Goal: Task Accomplishment & Management: Complete application form

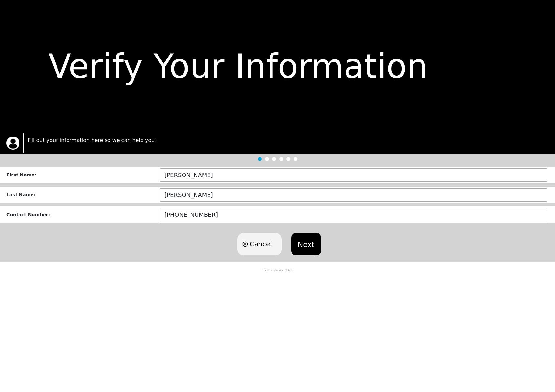
click at [297, 244] on button "Next" at bounding box center [307, 244] width 30 height 23
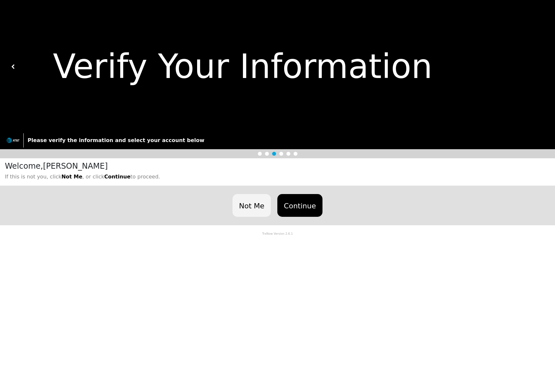
click at [314, 206] on button "Continue" at bounding box center [300, 205] width 45 height 23
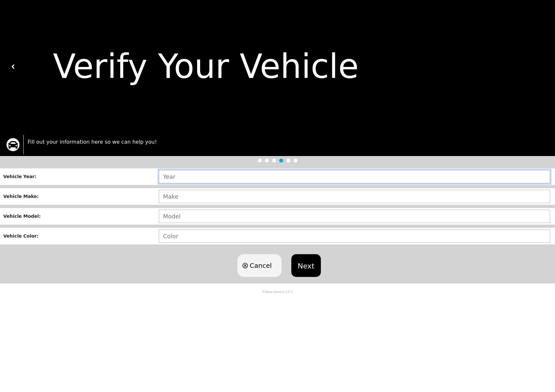
click at [187, 181] on input "text" at bounding box center [355, 176] width 392 height 13
type input "2019"
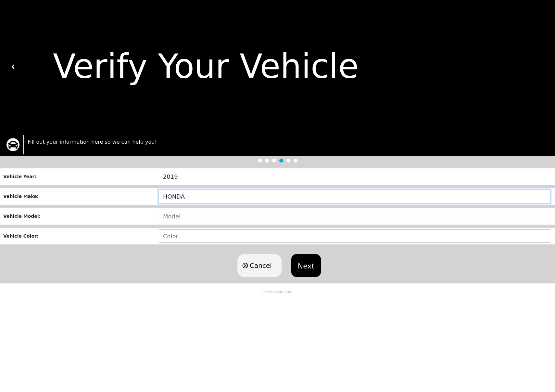
type input "HONDA"
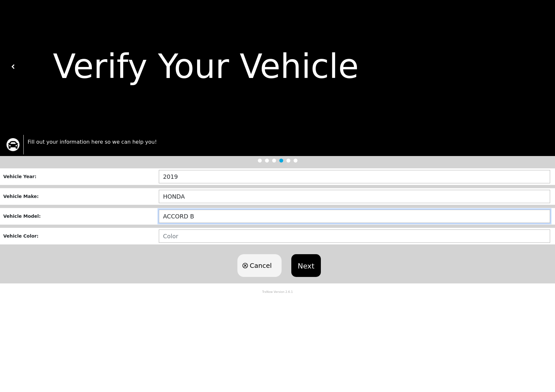
type input "ACCORD B"
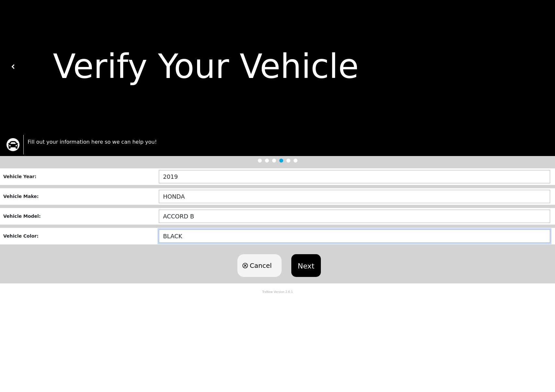
type input "BLACK"
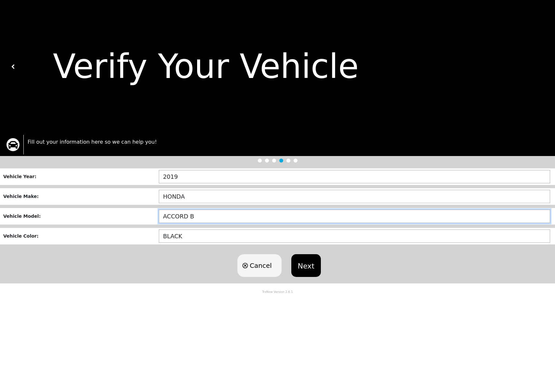
click at [209, 217] on input "ACCORD B" at bounding box center [355, 216] width 392 height 13
type input "ACCORD"
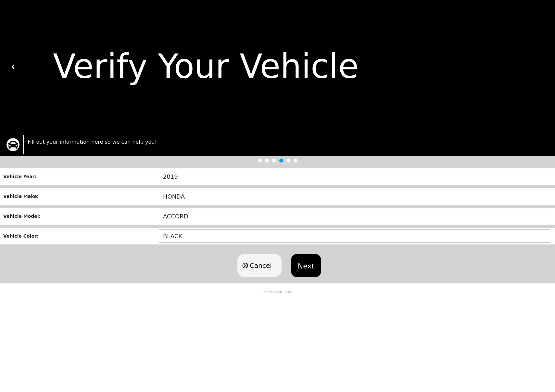
click at [309, 270] on button "Next" at bounding box center [307, 265] width 30 height 23
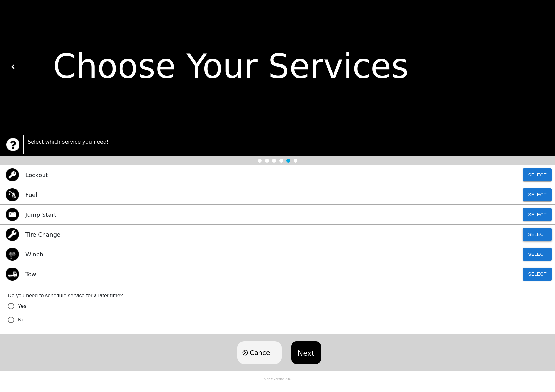
click at [529, 239] on button "Select" at bounding box center [537, 234] width 29 height 13
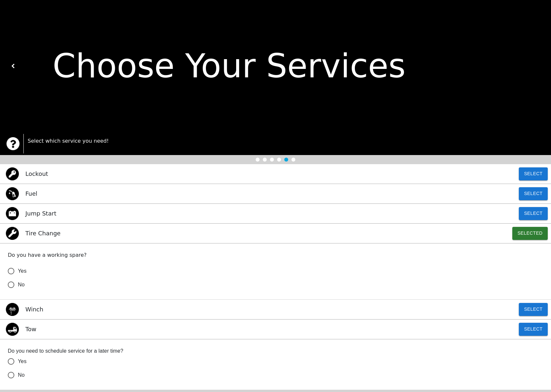
scroll to position [46, 0]
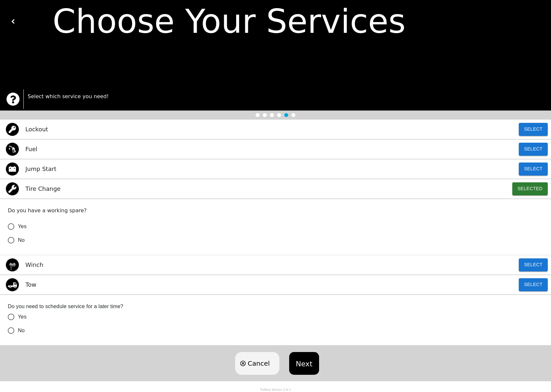
click at [20, 225] on span "Yes" at bounding box center [22, 227] width 9 height 8
click at [18, 225] on input "Yes" at bounding box center [11, 227] width 14 height 14
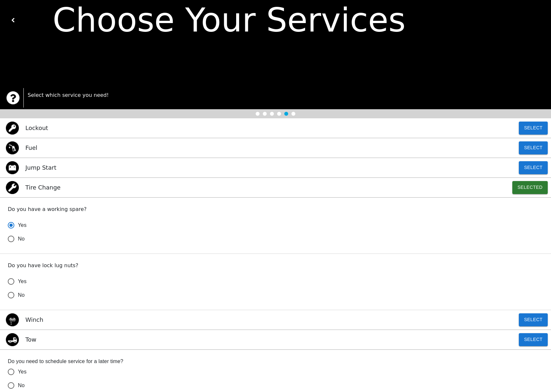
scroll to position [102, 0]
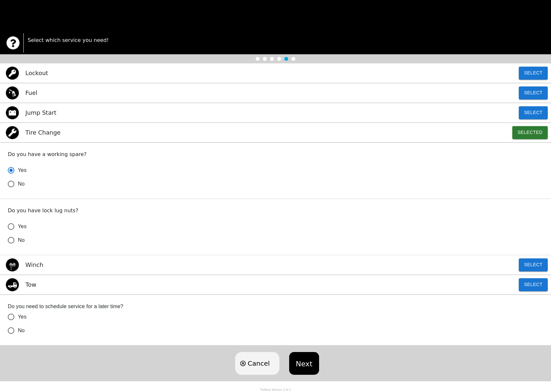
radio input "true"
click at [26, 226] on span "Yes" at bounding box center [22, 227] width 9 height 8
click at [18, 226] on input "Yes" at bounding box center [11, 227] width 14 height 14
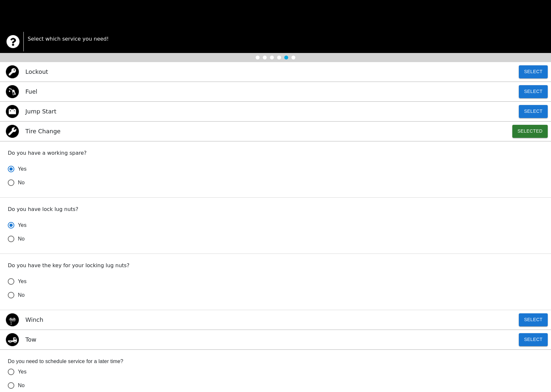
scroll to position [158, 0]
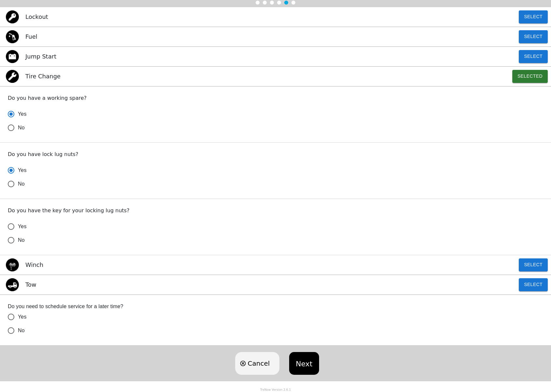
radio input "true"
click at [20, 237] on span "No" at bounding box center [21, 240] width 7 height 8
click at [18, 237] on input "No" at bounding box center [11, 240] width 14 height 14
radio input "false"
radio input "true"
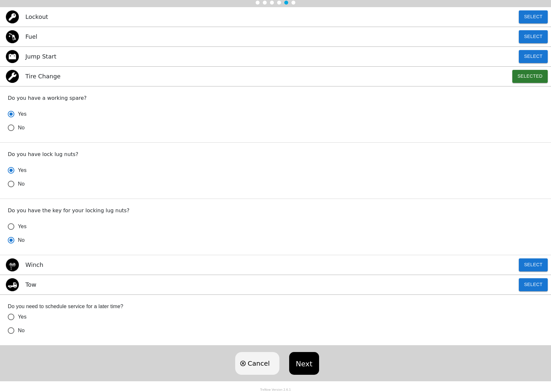
click at [20, 226] on span "Yes" at bounding box center [22, 227] width 9 height 8
click at [18, 226] on input "Yes" at bounding box center [11, 227] width 14 height 14
radio input "false"
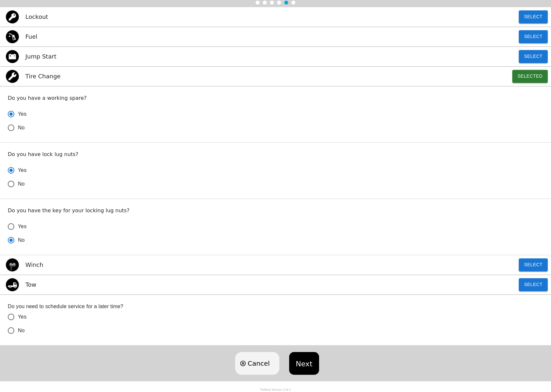
radio input "true"
click at [306, 357] on button "Next" at bounding box center [304, 363] width 30 height 23
radio input "false"
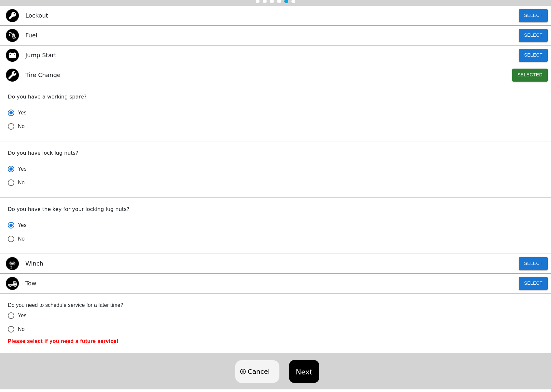
click at [20, 329] on span "No" at bounding box center [21, 329] width 7 height 8
click at [18, 329] on input "No" at bounding box center [11, 329] width 14 height 14
radio input "false"
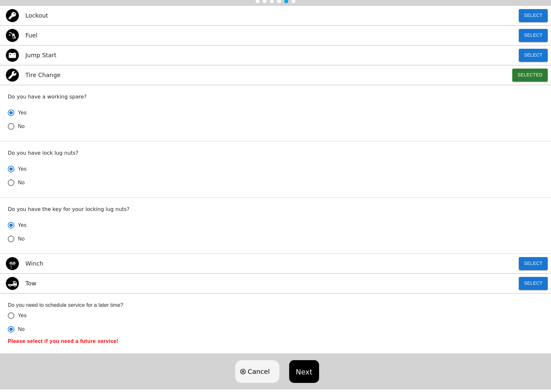
radio input "true"
click at [290, 367] on button "Next" at bounding box center [304, 371] width 30 height 23
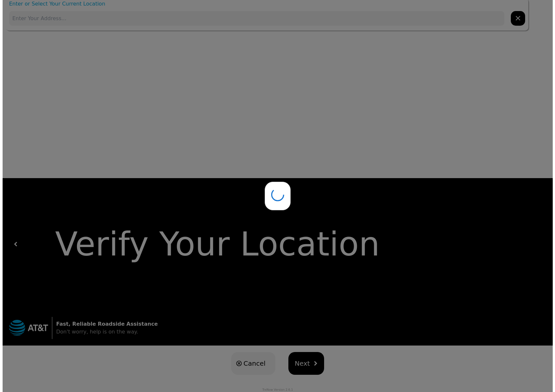
scroll to position [0, 0]
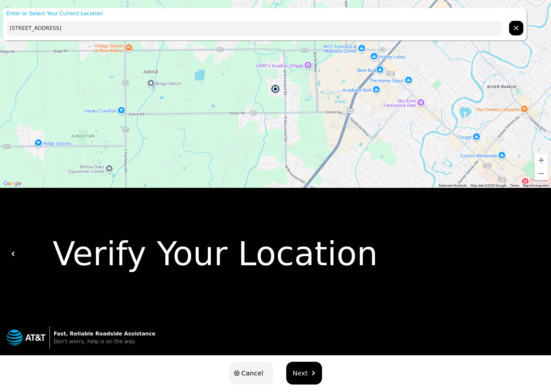
click at [34, 25] on input "118 Gentle Cres Ln, Lafayette, LA 70506, USA" at bounding box center [255, 28] width 496 height 15
click at [46, 27] on input "118 Gentle Cres Ln, Lafayette, LA 70506, USA" at bounding box center [255, 28] width 496 height 15
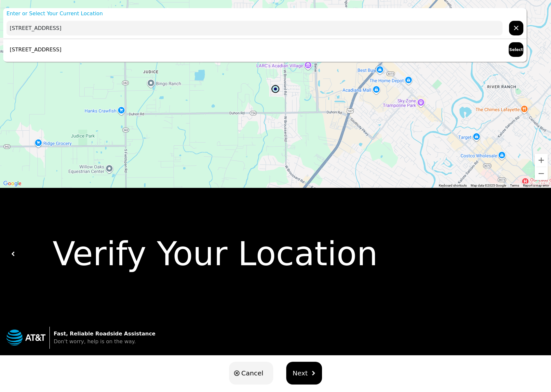
type input "118 Gentle Crescent Ln, Lafayette, LA 70506, USA"
click at [312, 377] on button "Next" at bounding box center [304, 373] width 36 height 23
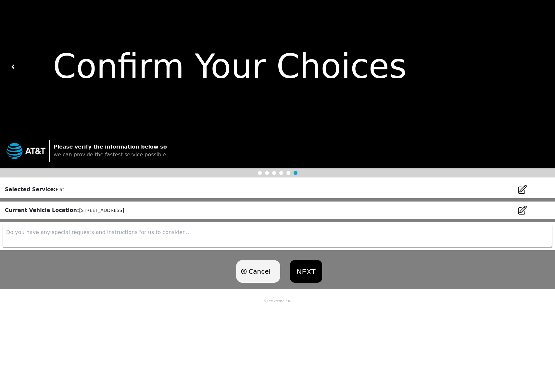
click at [96, 232] on textarea at bounding box center [278, 236] width 550 height 23
type textarea "Parked in front of my home, just need it changed."
click at [310, 272] on button "NEXT" at bounding box center [306, 271] width 32 height 23
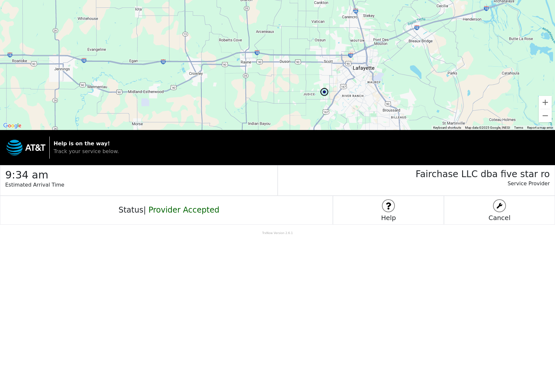
drag, startPoint x: 431, startPoint y: 73, endPoint x: 350, endPoint y: 86, distance: 82.0
click at [350, 86] on div at bounding box center [277, 65] width 555 height 130
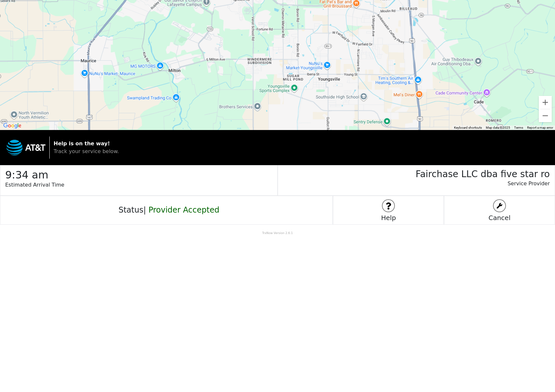
drag, startPoint x: 272, startPoint y: 59, endPoint x: 314, endPoint y: 174, distance: 121.9
click at [314, 174] on div "← Move left → Move right ↑ Move up ↓ Move down + Zoom in - Zoom out Home Jump l…" at bounding box center [277, 118] width 555 height 236
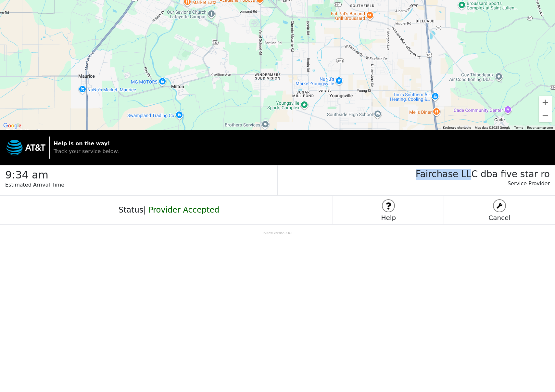
drag, startPoint x: 432, startPoint y: 174, endPoint x: 485, endPoint y: 171, distance: 53.1
click at [485, 171] on h3 "Fairchase LLC dba five star ro" at bounding box center [414, 172] width 272 height 14
click at [430, 177] on h3 "Fairchase LLC dba five star ro" at bounding box center [414, 172] width 272 height 14
drag, startPoint x: 435, startPoint y: 175, endPoint x: 455, endPoint y: 176, distance: 19.8
click at [455, 176] on h3 "Fairchase LLC dba five star ro" at bounding box center [414, 172] width 272 height 14
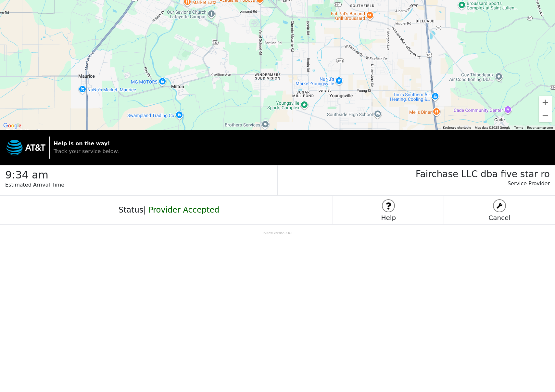
click at [419, 175] on h3 "Fairchase LLC dba five star ro" at bounding box center [414, 172] width 272 height 14
drag, startPoint x: 420, startPoint y: 174, endPoint x: 484, endPoint y: 175, distance: 64.0
click at [484, 175] on h3 "Fairchase LLC dba five star ro" at bounding box center [414, 172] width 272 height 14
click at [485, 175] on h3 "Fairchase LLC dba five star ro" at bounding box center [414, 172] width 272 height 14
drag, startPoint x: 487, startPoint y: 176, endPoint x: 433, endPoint y: 173, distance: 54.0
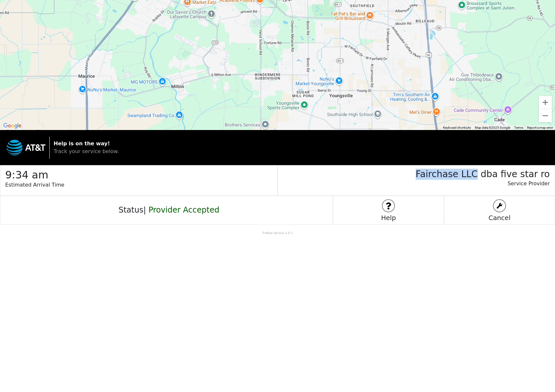
click at [433, 173] on h3 "Fairchase LLC dba five star ro" at bounding box center [414, 172] width 272 height 14
copy h3 "Fairchase LLC"
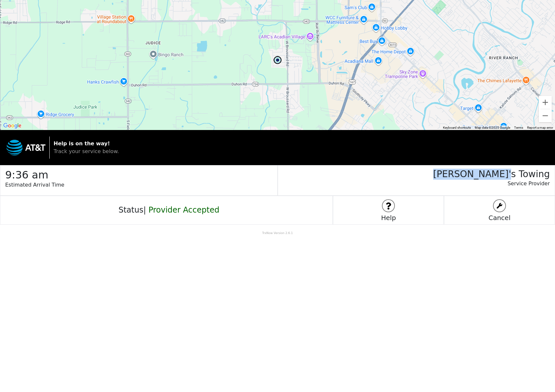
drag, startPoint x: 551, startPoint y: 173, endPoint x: 492, endPoint y: 176, distance: 59.2
click at [492, 176] on div "Cliff's Towing Service Provider" at bounding box center [417, 180] width 278 height 31
copy h3 "[PERSON_NAME]'s Towing"
click at [23, 163] on div "Help is on the way! Track your service below." at bounding box center [277, 147] width 555 height 35
click at [19, 153] on img at bounding box center [26, 148] width 39 height 16
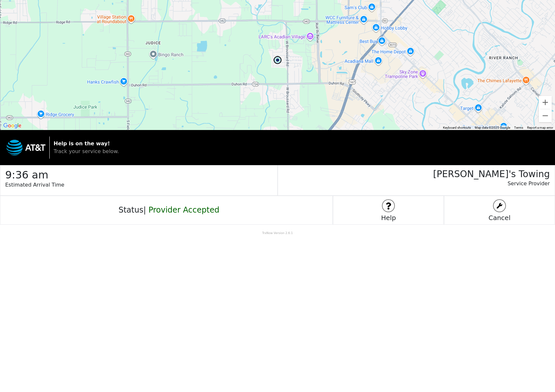
click at [74, 149] on span "Track your service below." at bounding box center [86, 151] width 65 height 6
click at [177, 220] on div "Status | Provider Accepted" at bounding box center [166, 210] width 333 height 29
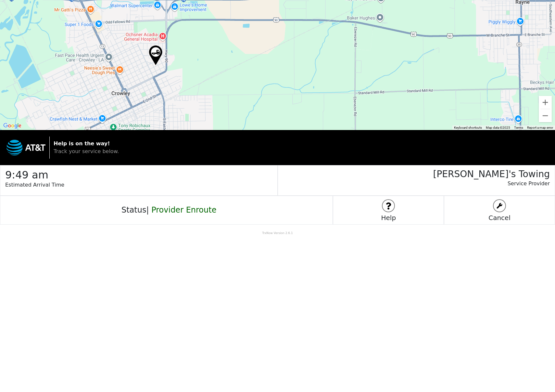
click at [155, 54] on img at bounding box center [155, 56] width 13 height 20
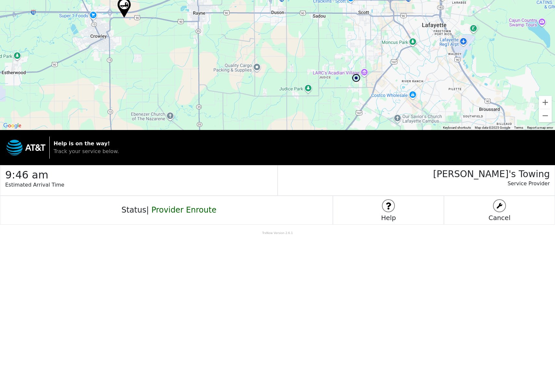
drag, startPoint x: 300, startPoint y: 71, endPoint x: 264, endPoint y: 51, distance: 41.6
click at [265, 52] on div at bounding box center [277, 65] width 555 height 130
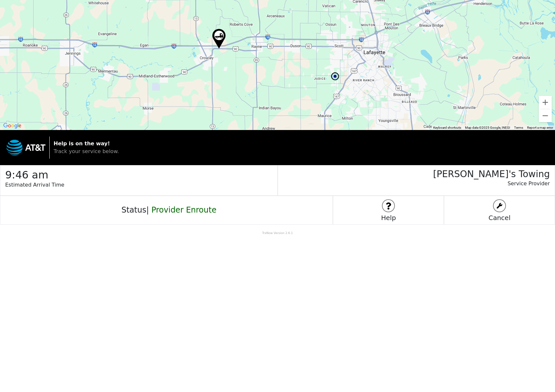
click at [271, 57] on div at bounding box center [277, 65] width 555 height 130
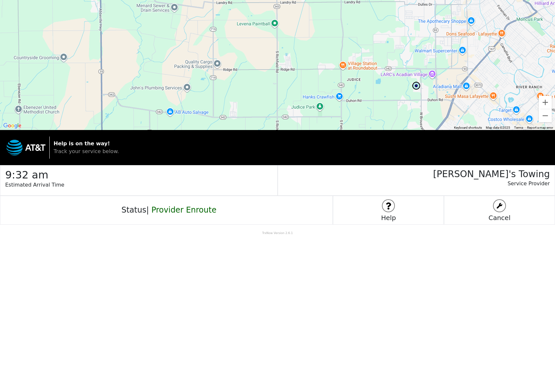
drag, startPoint x: 268, startPoint y: 69, endPoint x: 188, endPoint y: 12, distance: 99.3
click at [188, 12] on div at bounding box center [277, 65] width 555 height 130
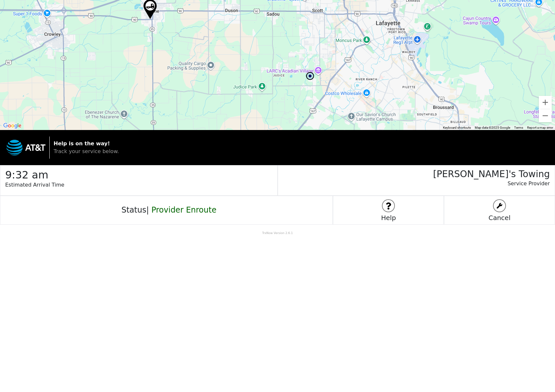
drag, startPoint x: 234, startPoint y: 40, endPoint x: 222, endPoint y: 60, distance: 23.9
click at [222, 60] on div at bounding box center [277, 65] width 555 height 130
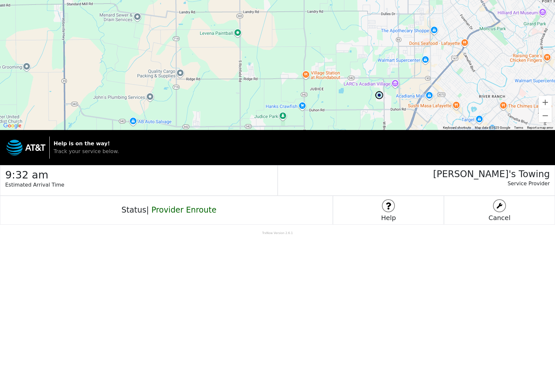
drag, startPoint x: 213, startPoint y: 64, endPoint x: 192, endPoint y: 54, distance: 22.5
click at [192, 54] on div at bounding box center [277, 65] width 555 height 130
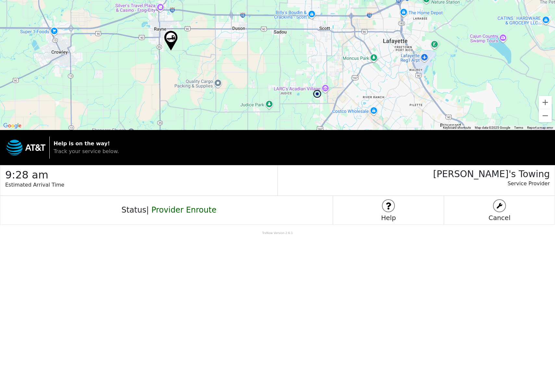
drag, startPoint x: 265, startPoint y: 35, endPoint x: 210, endPoint y: 50, distance: 57.6
click at [210, 50] on div at bounding box center [277, 65] width 555 height 130
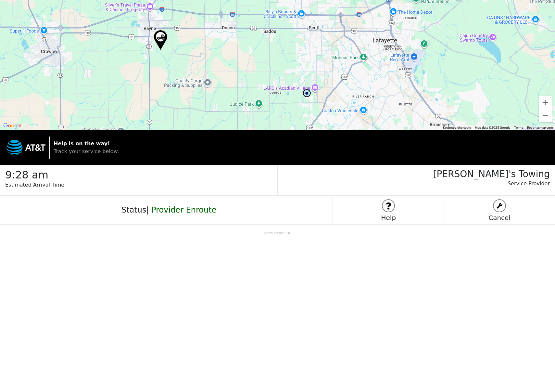
click at [308, 95] on img at bounding box center [307, 93] width 10 height 10
click at [163, 39] on img at bounding box center [160, 40] width 13 height 20
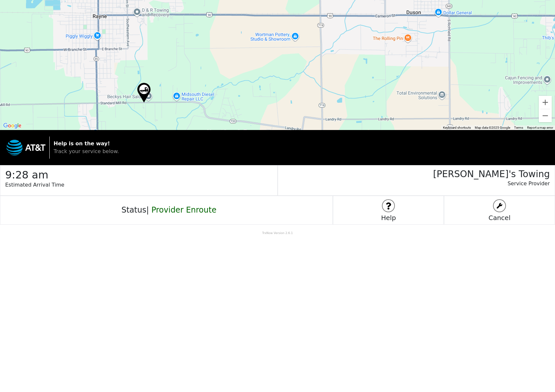
drag, startPoint x: 102, startPoint y: 25, endPoint x: 124, endPoint y: 112, distance: 90.2
click at [129, 118] on div at bounding box center [277, 65] width 555 height 130
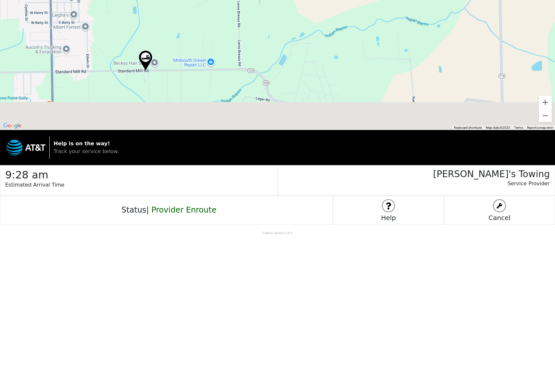
drag, startPoint x: 125, startPoint y: 97, endPoint x: 78, endPoint y: 19, distance: 91.3
click at [78, 19] on div at bounding box center [277, 65] width 555 height 130
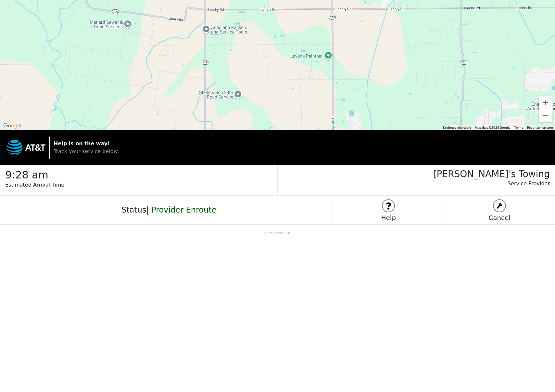
drag, startPoint x: 262, startPoint y: 84, endPoint x: 158, endPoint y: 39, distance: 114.0
click at [158, 39] on div at bounding box center [277, 65] width 555 height 130
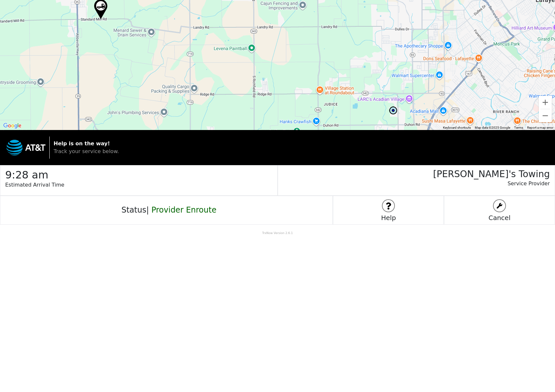
drag, startPoint x: 222, startPoint y: 72, endPoint x: 203, endPoint y: 62, distance: 21.7
click at [203, 62] on div at bounding box center [277, 65] width 555 height 130
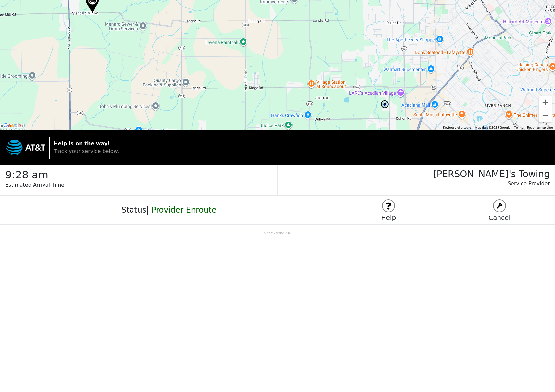
drag, startPoint x: 202, startPoint y: 62, endPoint x: 194, endPoint y: 54, distance: 11.7
click at [194, 54] on div at bounding box center [277, 65] width 555 height 130
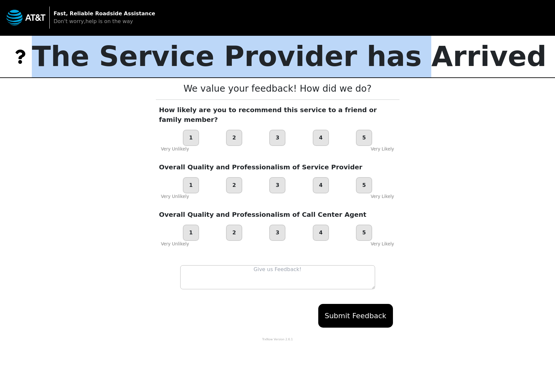
drag, startPoint x: 97, startPoint y: 53, endPoint x: 407, endPoint y: 72, distance: 311.0
click at [407, 72] on p "The Service Provider has Arrived" at bounding box center [289, 57] width 515 height 42
